Goal: Task Accomplishment & Management: Use online tool/utility

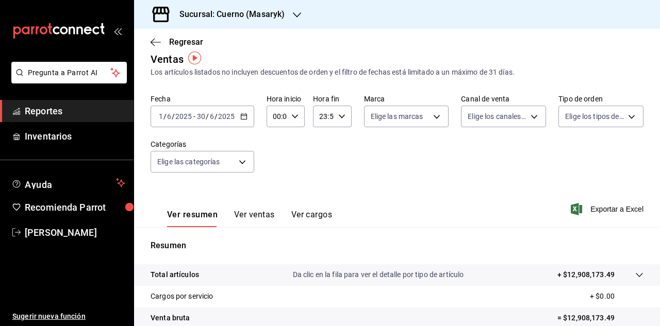
scroll to position [11, 0]
click at [245, 118] on icon "button" at bounding box center [243, 117] width 7 height 7
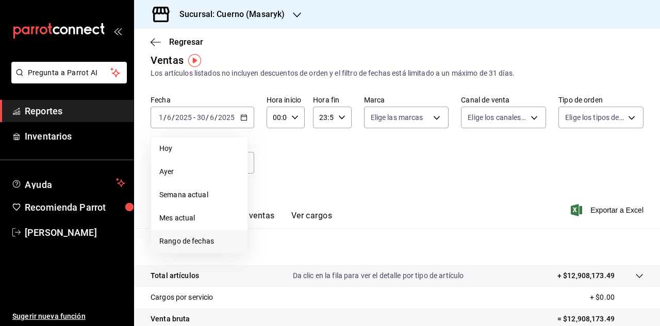
click at [185, 239] on span "Rango de fechas" at bounding box center [199, 241] width 80 height 11
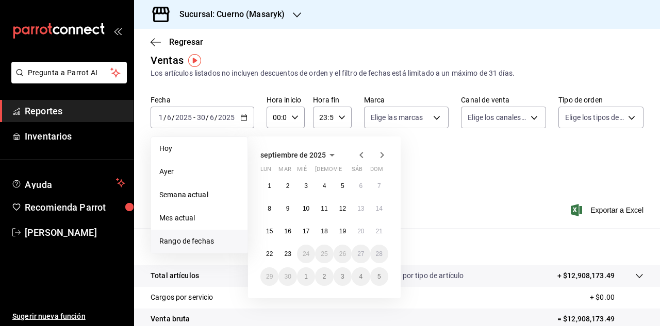
click at [361, 155] on icon "button" at bounding box center [361, 155] width 12 height 12
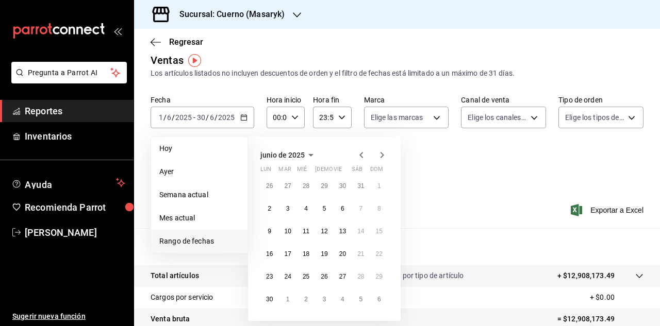
click at [381, 157] on icon "button" at bounding box center [382, 155] width 4 height 6
click at [287, 189] on abbr "1" at bounding box center [288, 185] width 4 height 7
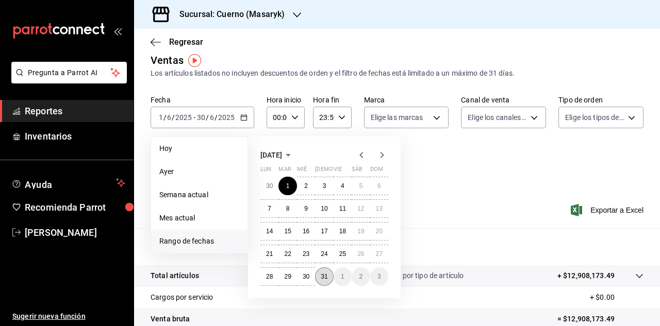
click at [324, 279] on abbr "31" at bounding box center [324, 276] width 7 height 7
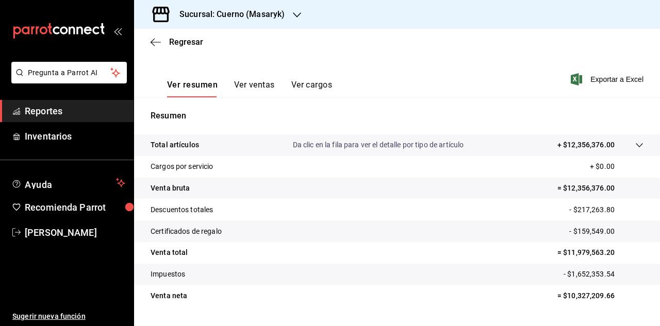
scroll to position [163, 0]
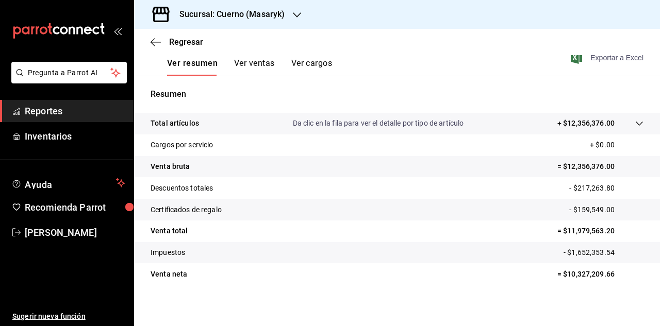
click at [598, 60] on span "Exportar a Excel" at bounding box center [608, 58] width 71 height 12
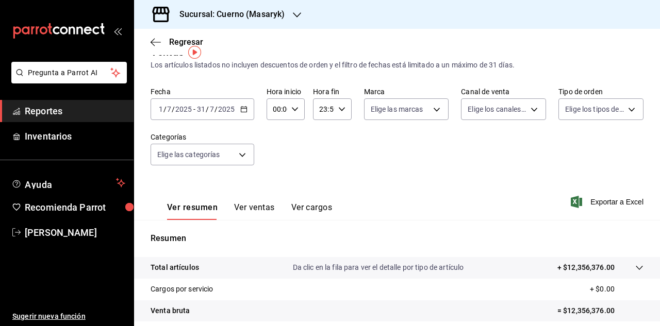
scroll to position [0, 0]
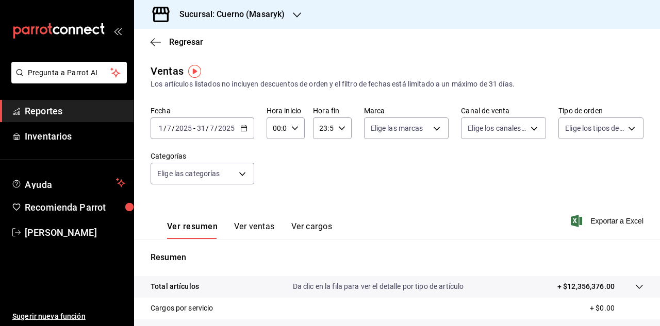
click at [246, 128] on icon "button" at bounding box center [243, 128] width 7 height 7
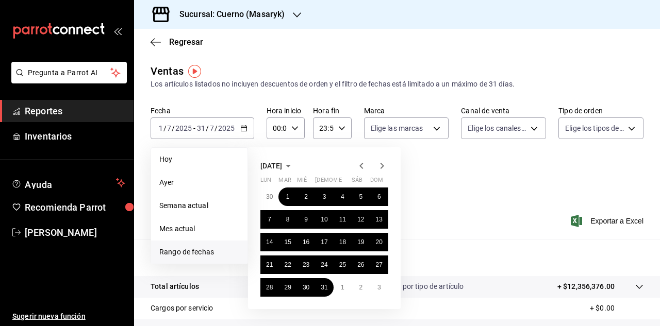
click at [380, 169] on icon "button" at bounding box center [382, 166] width 12 height 12
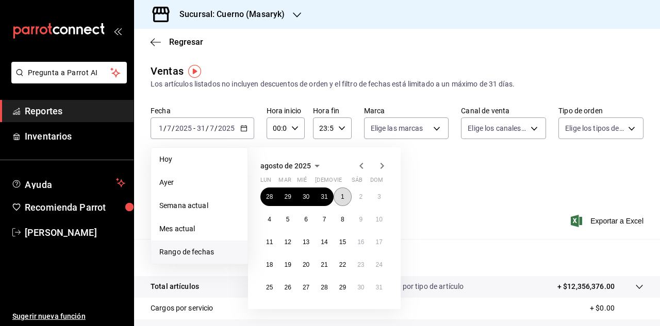
click at [345, 193] on button "1" at bounding box center [343, 197] width 18 height 19
click at [378, 287] on abbr "31" at bounding box center [379, 287] width 7 height 7
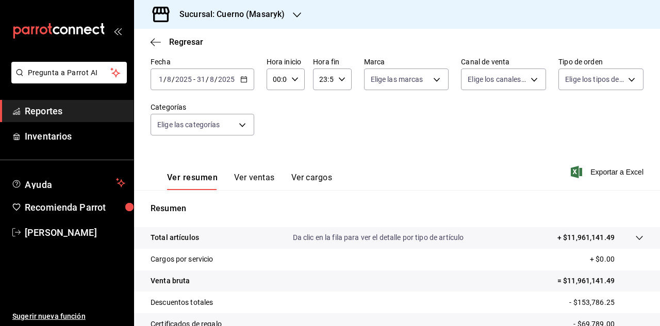
scroll to position [46, 0]
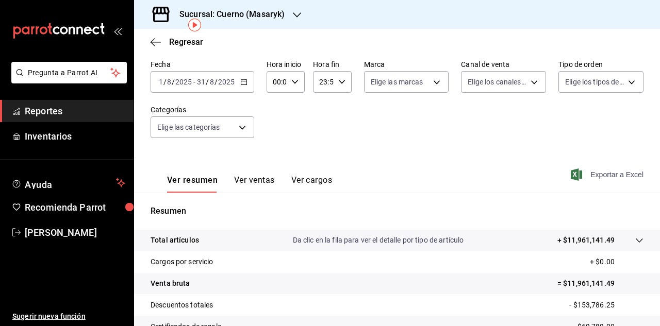
click at [591, 176] on span "Exportar a Excel" at bounding box center [608, 175] width 71 height 12
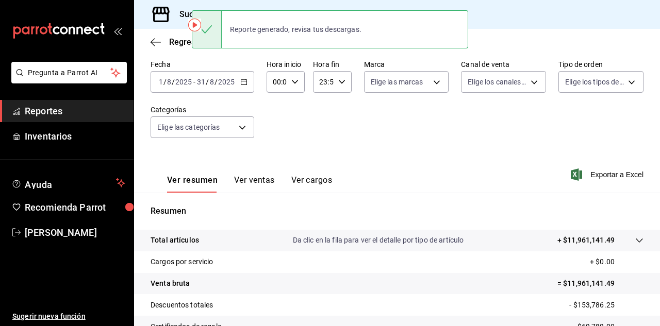
click at [241, 84] on icon "button" at bounding box center [243, 81] width 7 height 7
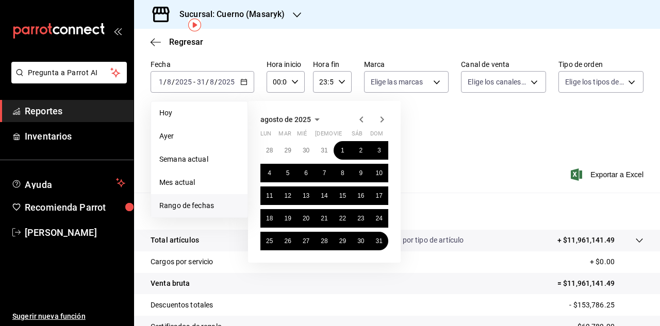
click at [362, 117] on icon "button" at bounding box center [361, 119] width 4 height 6
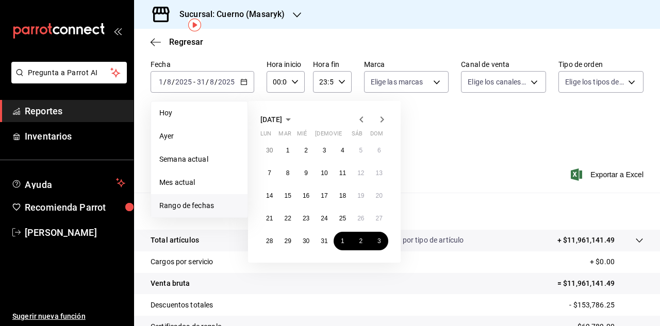
click at [362, 117] on icon "button" at bounding box center [361, 119] width 4 height 6
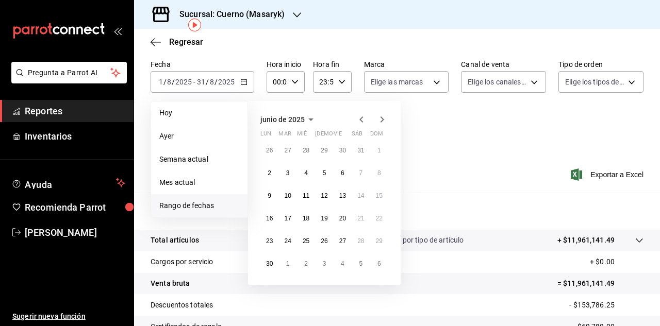
click at [362, 117] on icon "button" at bounding box center [361, 119] width 4 height 6
click at [322, 151] on button "1" at bounding box center [324, 150] width 18 height 19
click at [345, 242] on abbr "30" at bounding box center [342, 241] width 7 height 7
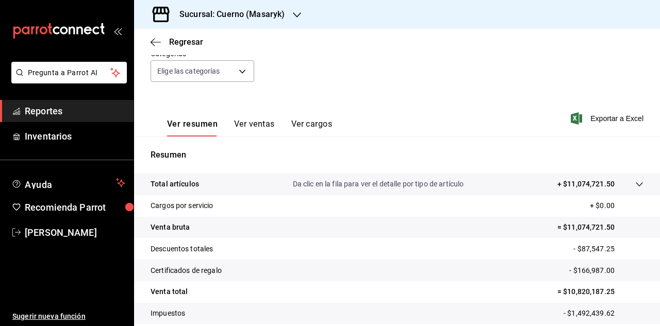
scroll to position [102, 0]
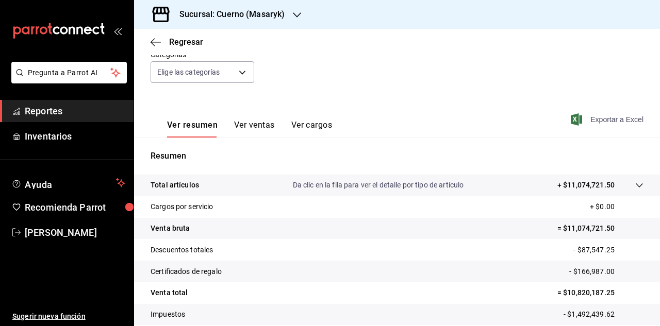
click at [590, 118] on span "Exportar a Excel" at bounding box center [608, 119] width 71 height 12
click at [589, 121] on span "Exportar a Excel" at bounding box center [608, 119] width 71 height 12
click at [328, 79] on div "Fecha [DATE] [DATE] - [DATE] [DATE] Hora inicio 00:00 Hora inicio Hora fin 23:5…" at bounding box center [397, 50] width 493 height 91
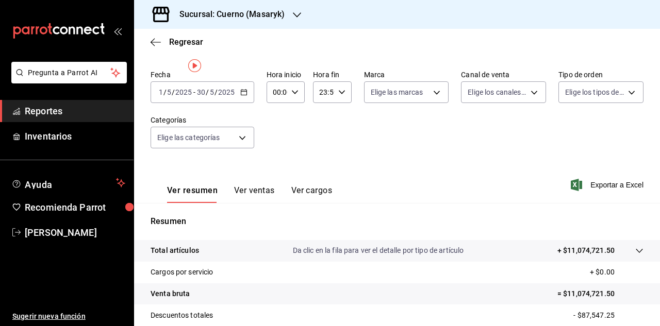
scroll to position [0, 0]
